Goal: Task Accomplishment & Management: Use online tool/utility

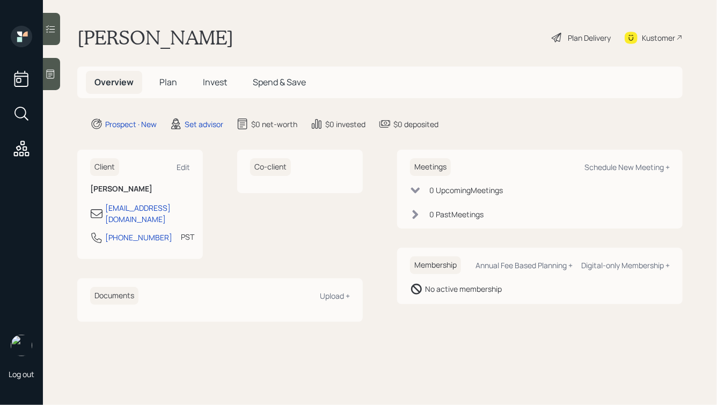
click at [52, 72] on icon at bounding box center [50, 74] width 11 height 11
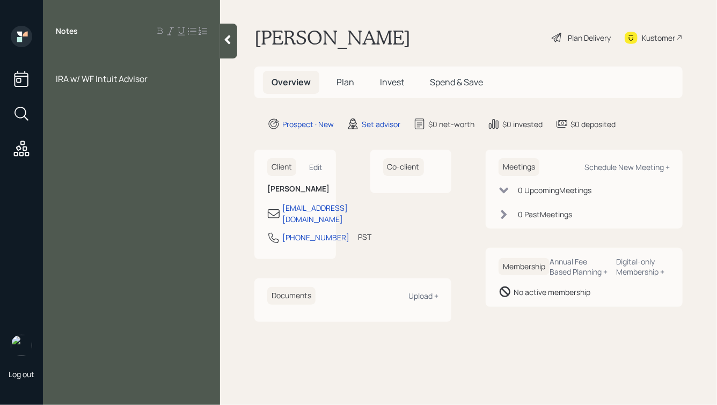
click at [76, 52] on div at bounding box center [131, 55] width 151 height 12
click at [164, 75] on div "IRA w/ WF Intuit Advisor" at bounding box center [131, 79] width 151 height 12
click at [82, 56] on div at bounding box center [131, 55] width 151 height 12
drag, startPoint x: 82, startPoint y: 50, endPoint x: 57, endPoint y: 51, distance: 25.2
click at [57, 51] on div at bounding box center [131, 55] width 151 height 12
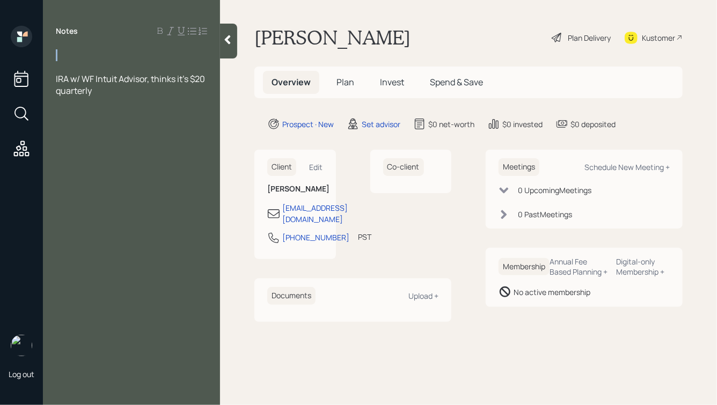
drag, startPoint x: 80, startPoint y: 62, endPoint x: 52, endPoint y: 51, distance: 30.4
click at [52, 51] on div "IRA w/ WF Intuit Advisor, thinks it's $20 quarterly" at bounding box center [131, 72] width 177 height 47
click at [100, 61] on div at bounding box center [131, 67] width 151 height 12
drag, startPoint x: 102, startPoint y: 89, endPoint x: 53, endPoint y: 47, distance: 64.7
click at [53, 47] on div "Notes IRA w/ WF Intuit Advisor, thinks it's $20 quarterly" at bounding box center [131, 209] width 177 height 366
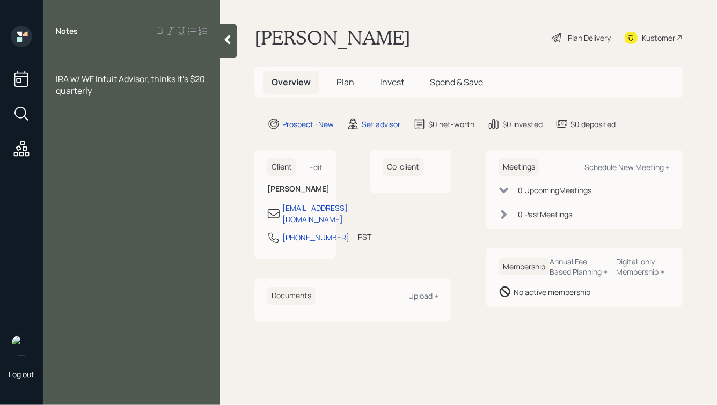
click at [115, 86] on div "IRA w/ WF Intuit Advisor, thinks it's $20 quarterly" at bounding box center [131, 85] width 151 height 24
drag, startPoint x: 108, startPoint y: 94, endPoint x: 45, endPoint y: 43, distance: 81.6
click at [45, 43] on div "Notes IRA w/ WF Intuit Advisor, thinks it's $20 quarterly" at bounding box center [131, 209] width 177 height 366
click at [84, 55] on div at bounding box center [131, 55] width 151 height 12
click at [105, 90] on div "IRA w/ WF Intuit Advisor, thinks it's $20 quarterly" at bounding box center [131, 85] width 151 height 24
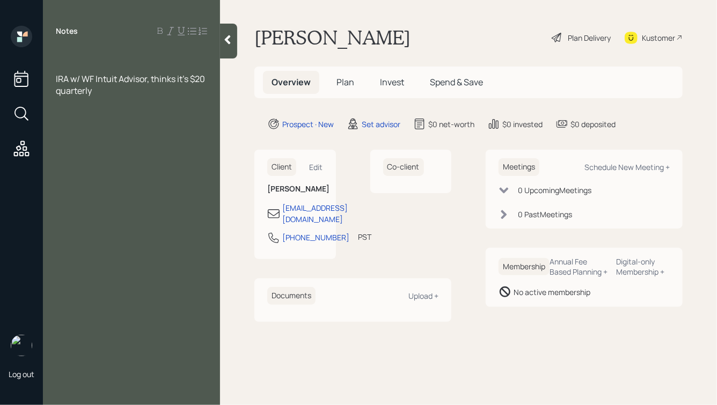
click at [229, 32] on div at bounding box center [228, 41] width 17 height 35
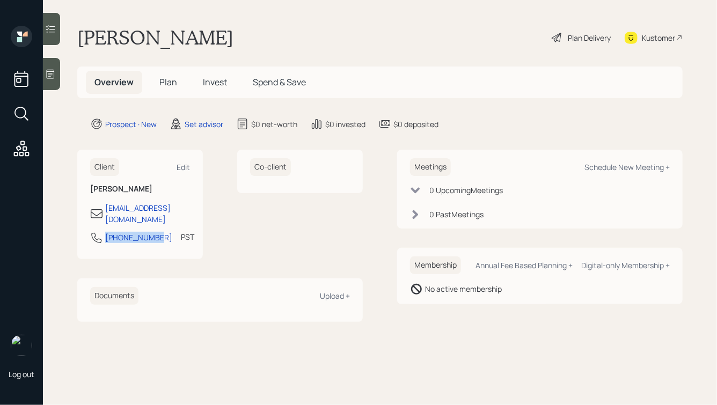
drag, startPoint x: 156, startPoint y: 230, endPoint x: 95, endPoint y: 229, distance: 60.6
click at [95, 231] on div "[PHONE_NUMBER] PST Currently 10:41 AM" at bounding box center [140, 240] width 100 height 19
copy div "[PHONE_NUMBER]"
click at [597, 167] on div "Schedule New Meeting +" at bounding box center [626, 167] width 85 height 10
select select "round-[PERSON_NAME]"
